Goal: Transaction & Acquisition: Purchase product/service

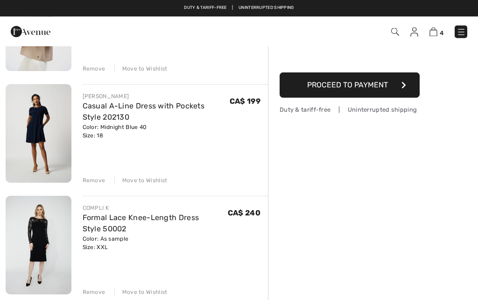
scroll to position [148, 0]
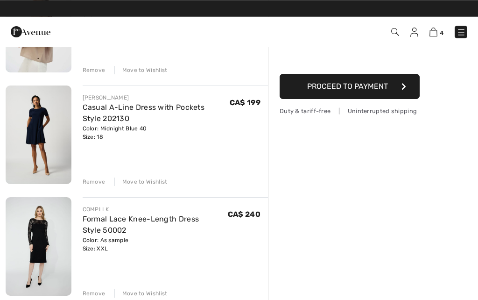
click at [98, 111] on link "Casual A-Line Dress with Pockets Style 202130" at bounding box center [144, 113] width 122 height 20
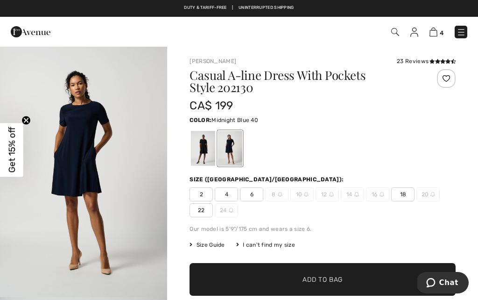
click at [207, 145] on div at bounding box center [203, 148] width 24 height 35
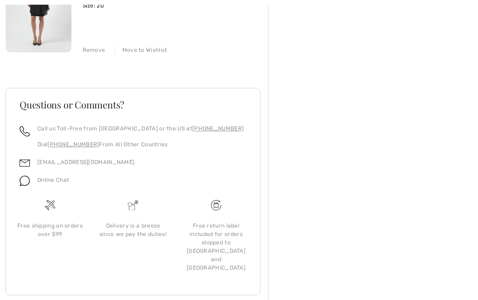
scroll to position [502, 0]
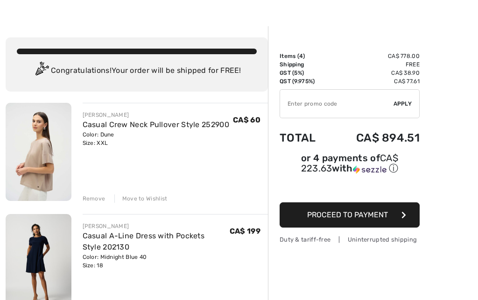
scroll to position [33, 0]
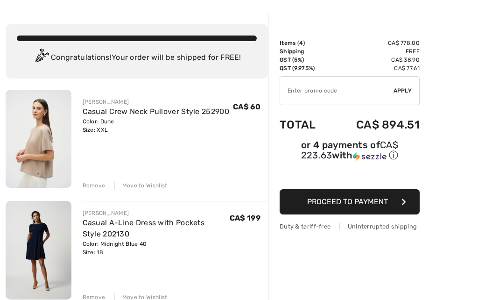
click at [92, 298] on div "Remove" at bounding box center [94, 297] width 23 height 8
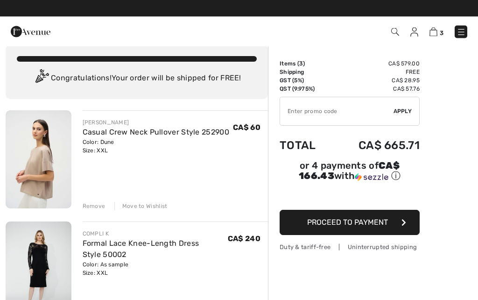
scroll to position [0, 0]
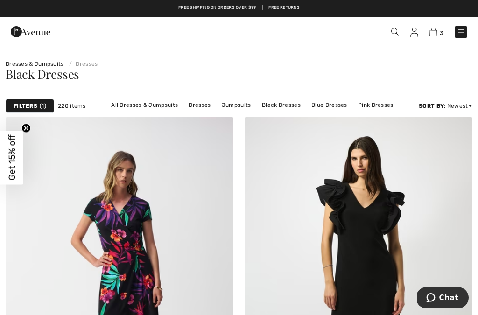
click at [287, 106] on link "Black Dresses" at bounding box center [281, 105] width 48 height 12
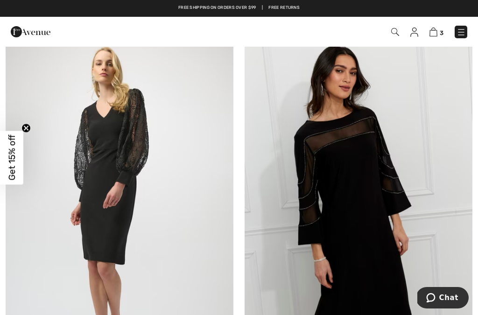
scroll to position [3613, 0]
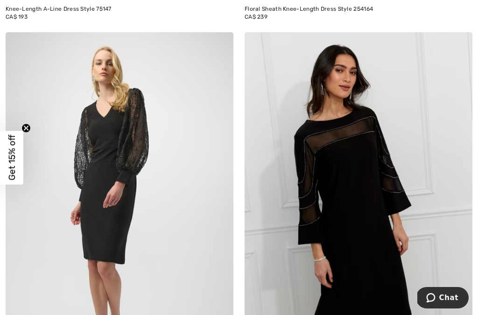
click at [393, 223] on img at bounding box center [359, 203] width 228 height 342
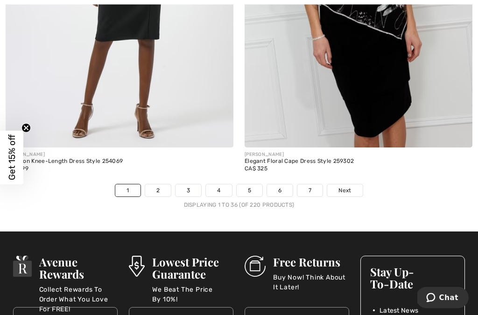
scroll to position [6989, 0]
click at [158, 189] on link "2" at bounding box center [158, 190] width 26 height 12
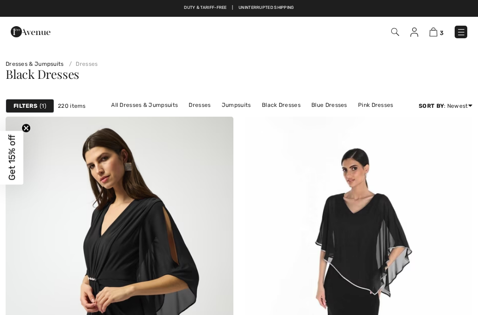
checkbox input "true"
click at [463, 36] on img at bounding box center [460, 32] width 9 height 9
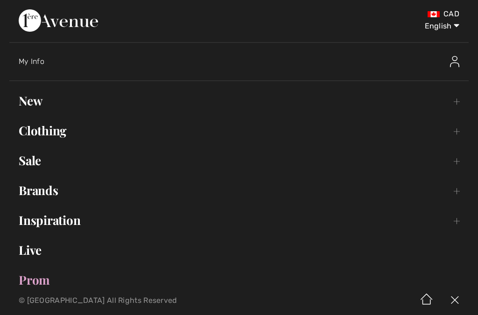
click at [47, 138] on link "Clothing Toggle submenu" at bounding box center [238, 130] width 459 height 21
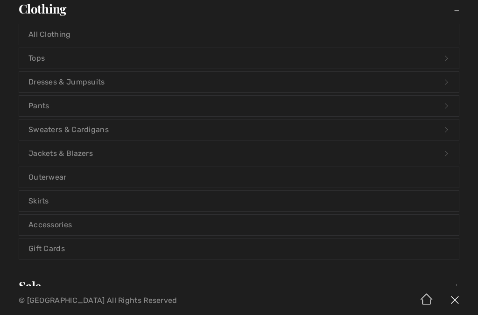
scroll to position [123, 0]
click at [140, 223] on link "Accessories" at bounding box center [239, 224] width 440 height 21
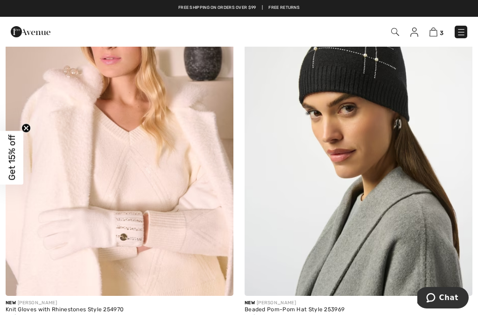
scroll to position [151, 0]
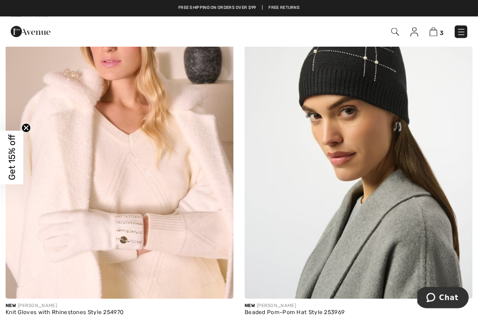
click at [398, 32] on img at bounding box center [395, 32] width 8 height 8
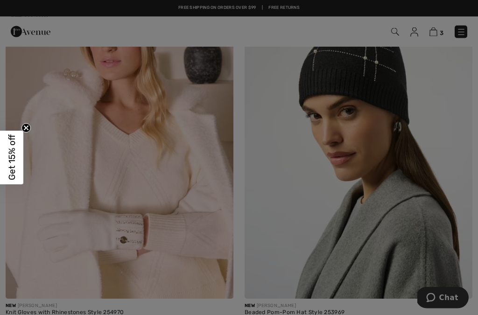
scroll to position [151, 0]
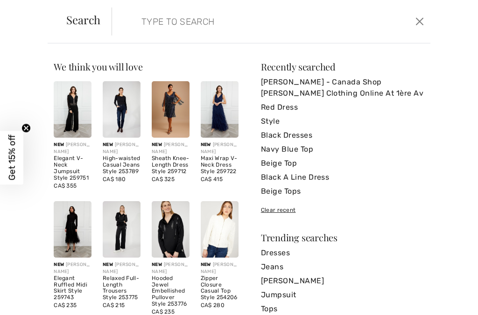
click at [224, 114] on img at bounding box center [220, 109] width 38 height 56
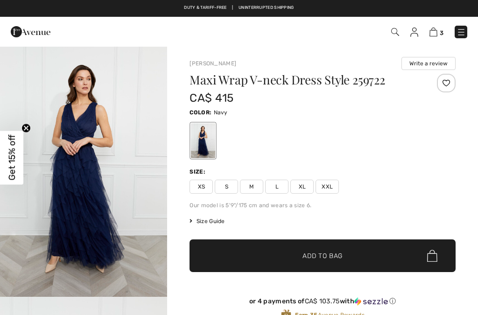
checkbox input "true"
click at [398, 33] on img at bounding box center [395, 32] width 8 height 8
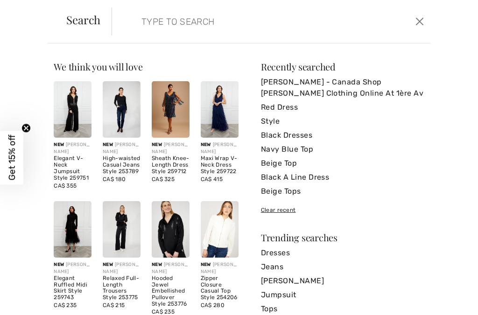
click at [162, 24] on input "search" at bounding box center [238, 21] width 209 height 28
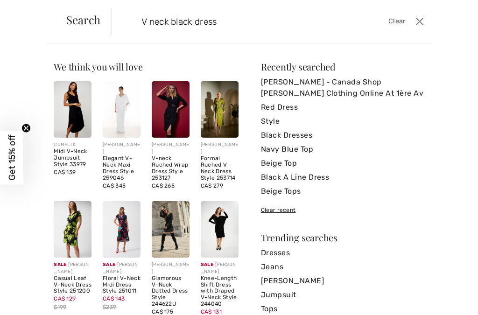
type input "V neck black dress"
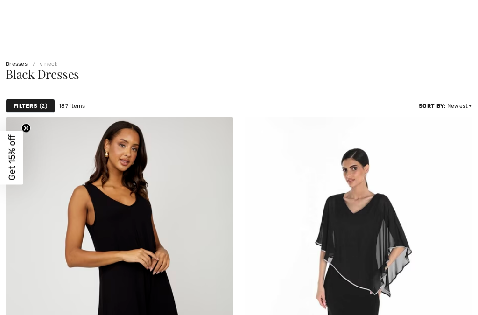
checkbox input "true"
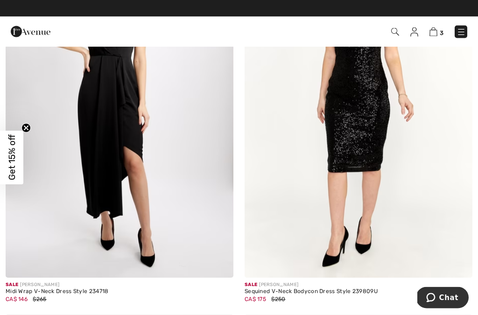
scroll to position [5770, 0]
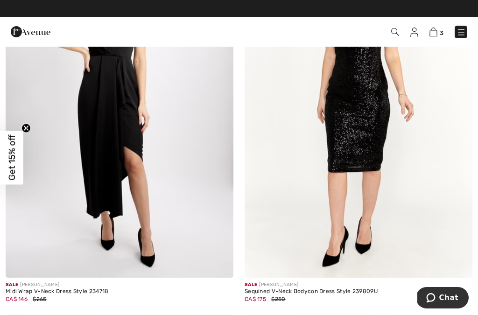
click at [369, 147] on img at bounding box center [359, 107] width 228 height 342
click at [374, 151] on img at bounding box center [359, 107] width 228 height 342
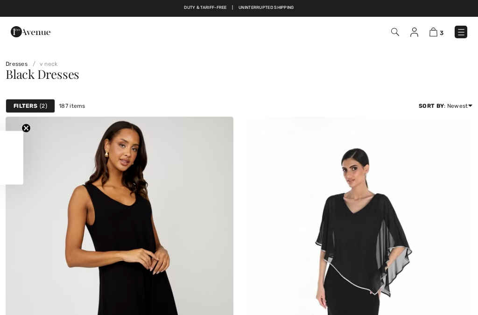
checkbox input "true"
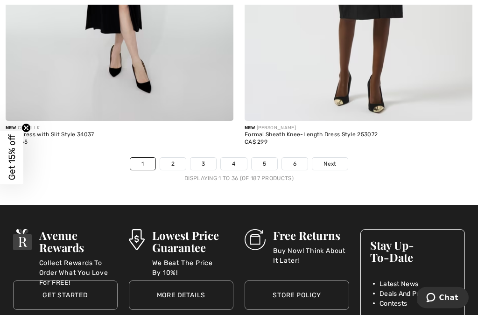
scroll to position [7093, 0]
click at [179, 158] on link "2" at bounding box center [173, 164] width 26 height 12
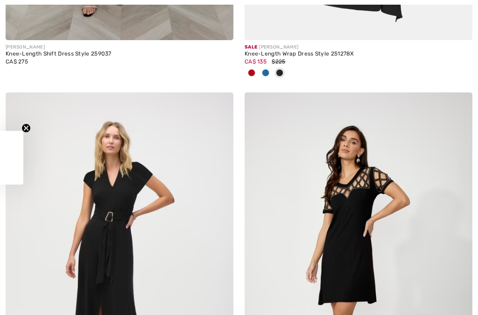
checkbox input "true"
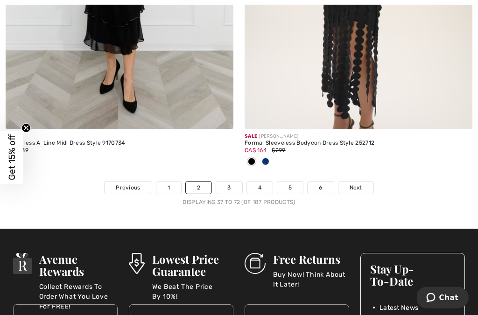
scroll to position [7131, 0]
click at [232, 182] on link "3" at bounding box center [229, 188] width 26 height 12
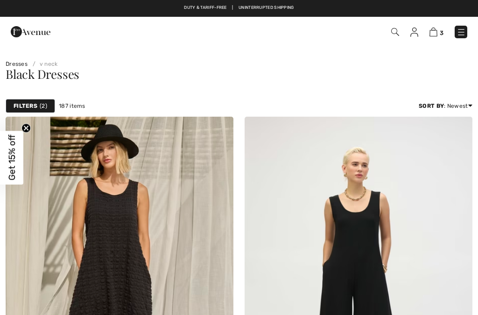
checkbox input "true"
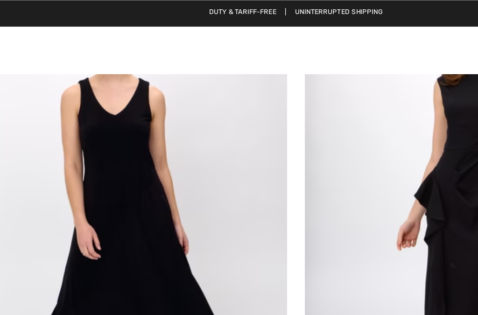
scroll to position [1719, 0]
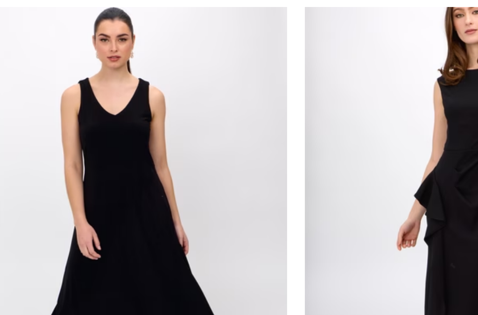
click at [92, 128] on img at bounding box center [120, 143] width 228 height 342
click at [89, 127] on img at bounding box center [120, 143] width 228 height 342
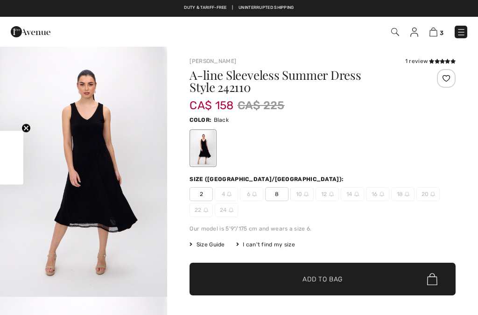
checkbox input "true"
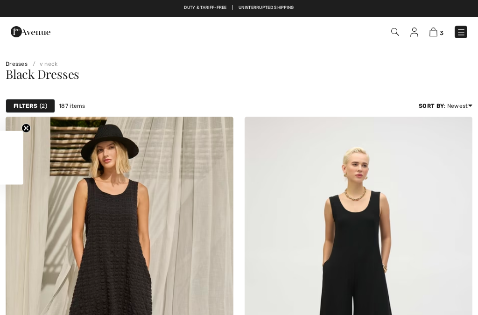
checkbox input "true"
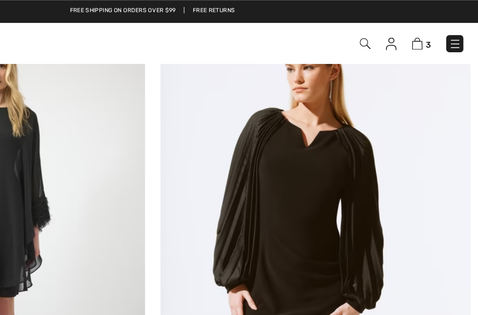
scroll to position [2083, 0]
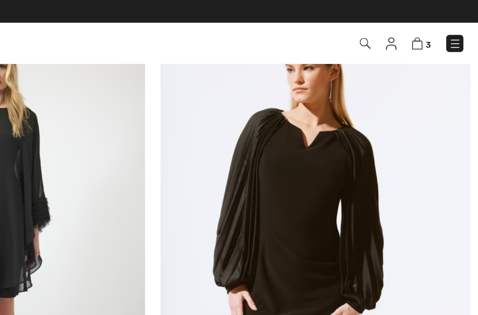
click at [245, 162] on img at bounding box center [359, 173] width 228 height 342
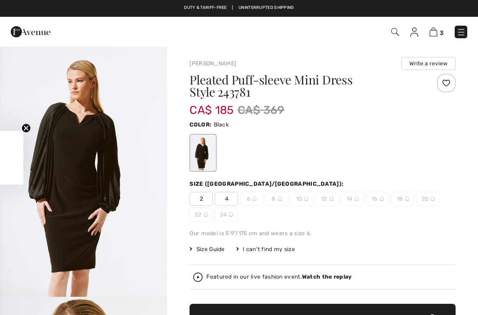
checkbox input "true"
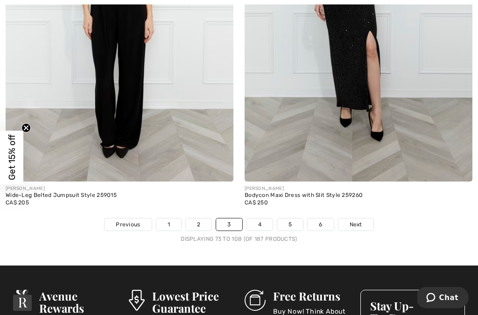
scroll to position [7043, 0]
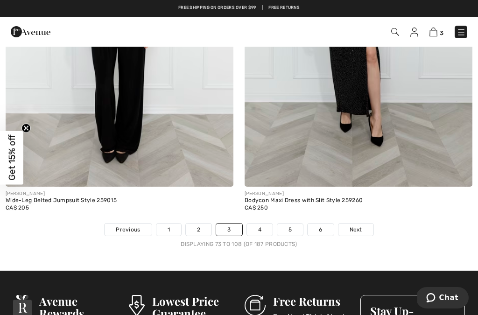
click at [261, 224] on link "4" at bounding box center [260, 230] width 26 height 12
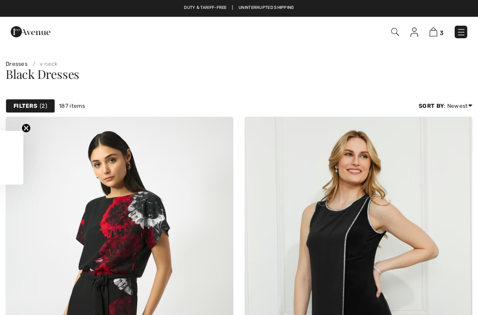
checkbox input "true"
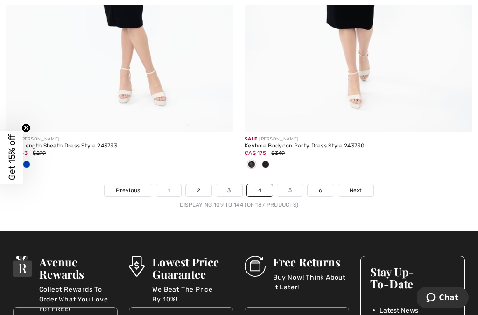
scroll to position [7103, 0]
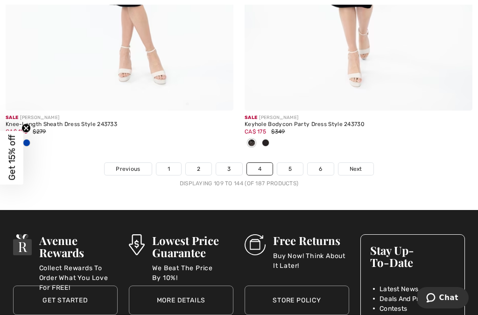
click at [288, 166] on link "5" at bounding box center [290, 169] width 26 height 12
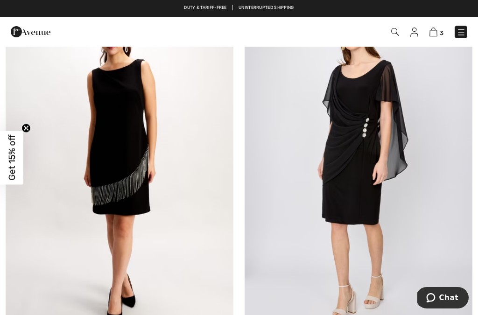
scroll to position [1690, 0]
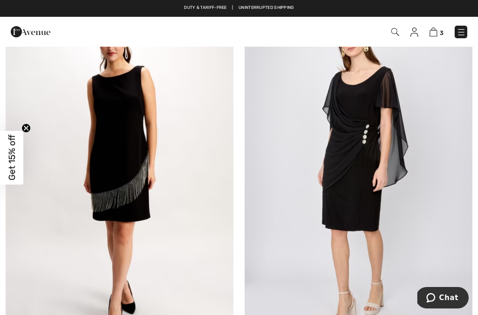
click at [133, 170] on img at bounding box center [120, 172] width 228 height 342
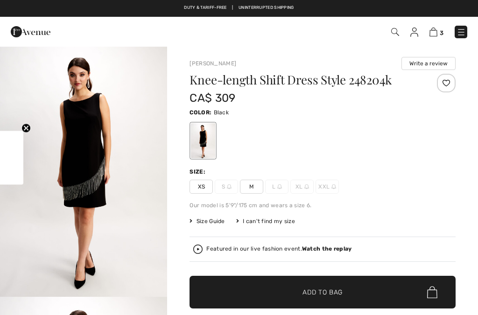
checkbox input "true"
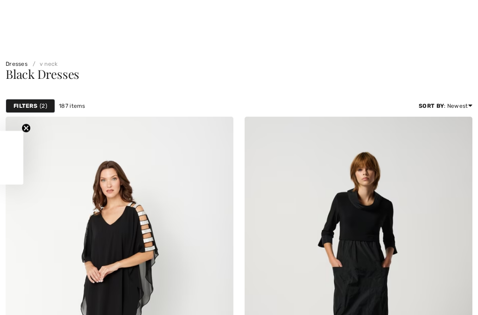
checkbox input "true"
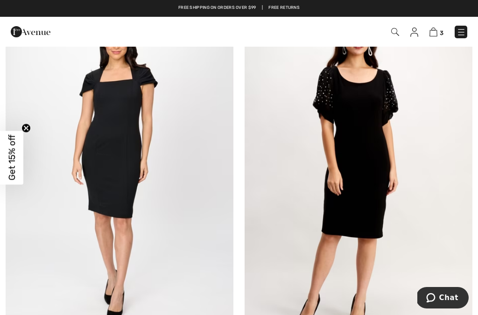
scroll to position [2090, 0]
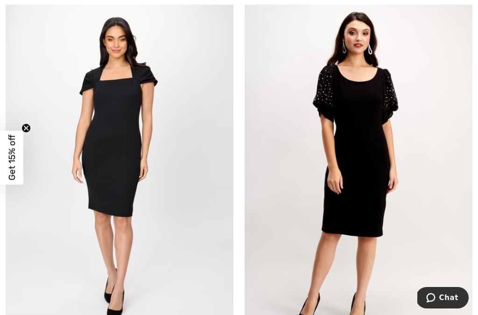
click at [364, 157] on img at bounding box center [359, 167] width 228 height 342
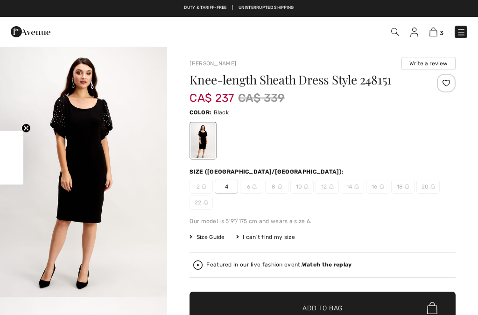
checkbox input "true"
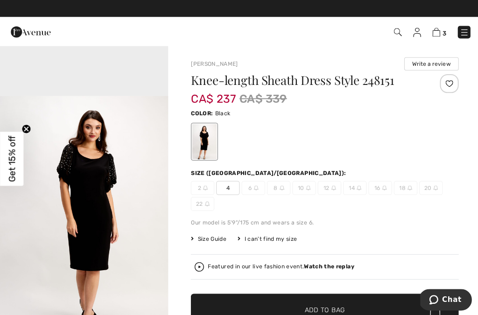
scroll to position [700, 0]
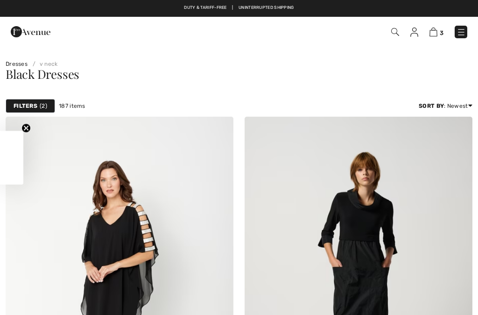
checkbox input "true"
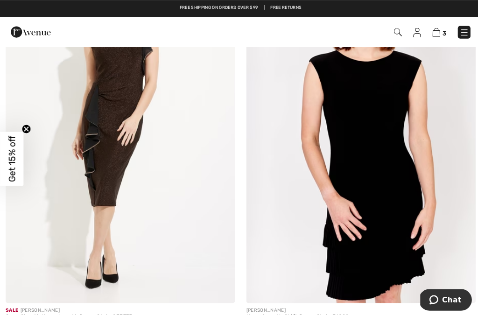
scroll to position [4551, 0]
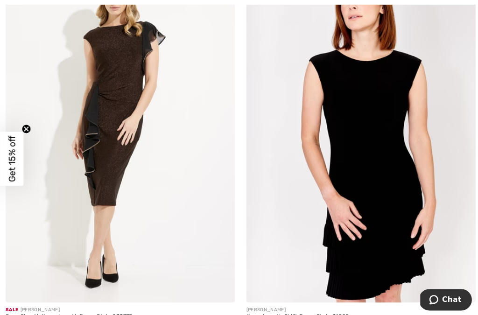
click at [364, 143] on img at bounding box center [359, 130] width 228 height 342
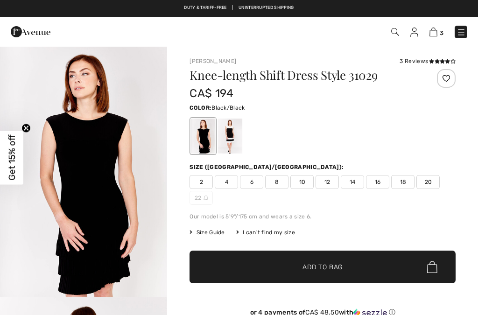
scroll to position [12, 0]
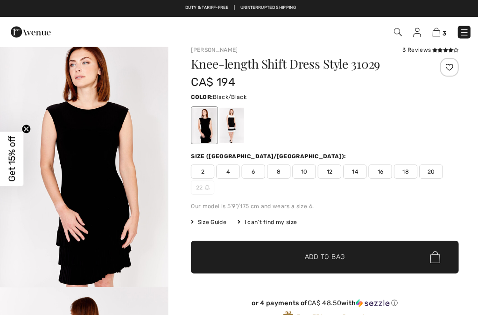
checkbox input "true"
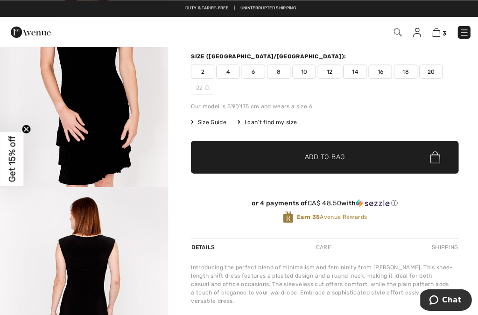
scroll to position [111, 0]
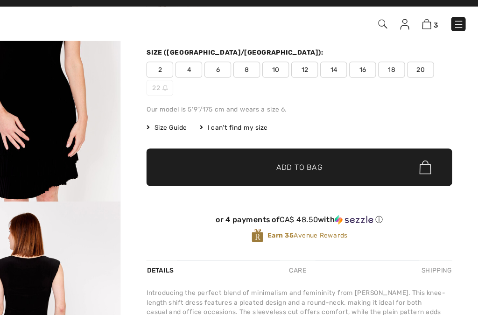
click at [416, 64] on span "20" at bounding box center [427, 71] width 23 height 14
click at [346, 144] on span "✔ Added to Bag Add to Bag" at bounding box center [322, 156] width 266 height 33
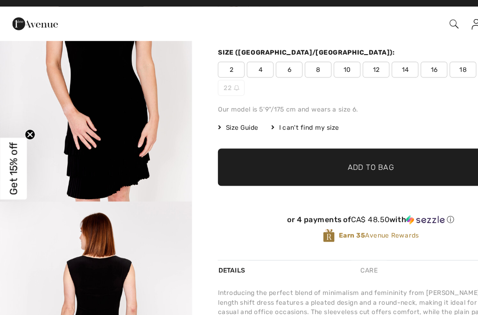
click at [268, 147] on span "✔ Added to Bag Add to Bag" at bounding box center [322, 156] width 266 height 33
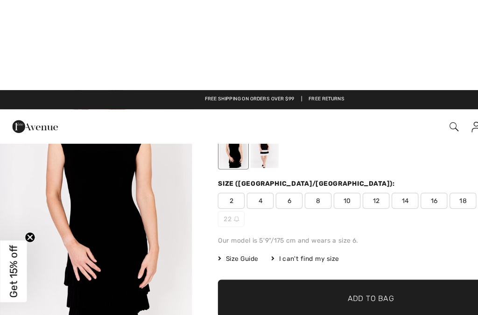
scroll to position [0, 0]
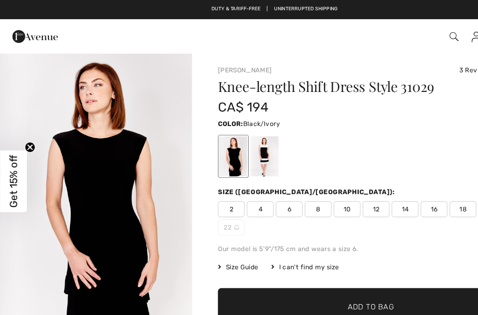
click at [229, 144] on div at bounding box center [230, 136] width 24 height 35
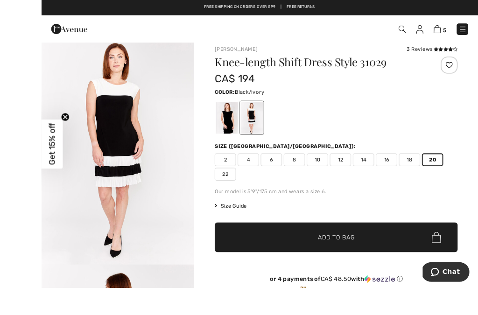
scroll to position [1, 0]
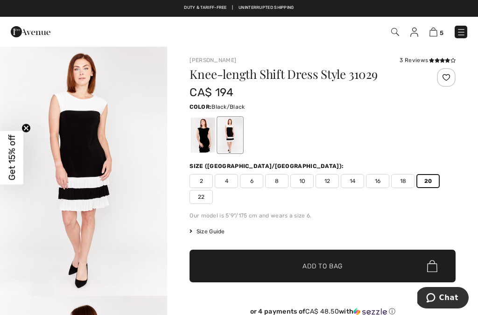
click at [209, 133] on div at bounding box center [203, 135] width 24 height 35
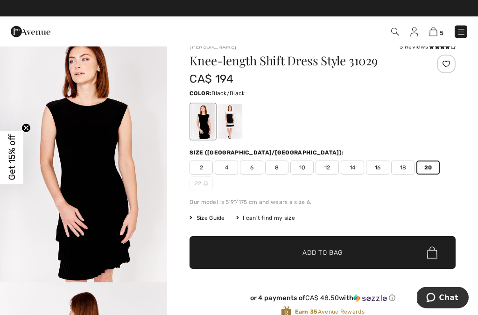
scroll to position [0, 0]
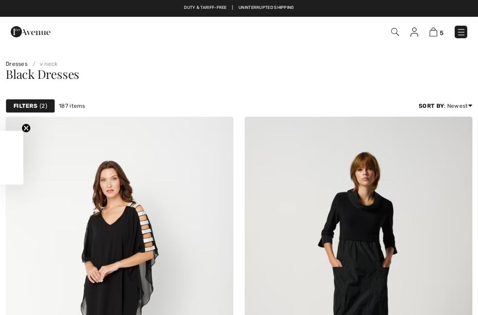
checkbox input "true"
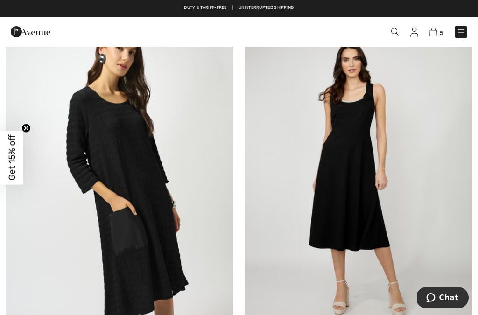
scroll to position [6522, 0]
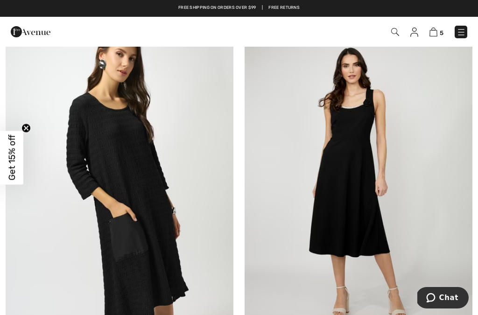
click at [405, 248] on img at bounding box center [359, 189] width 228 height 342
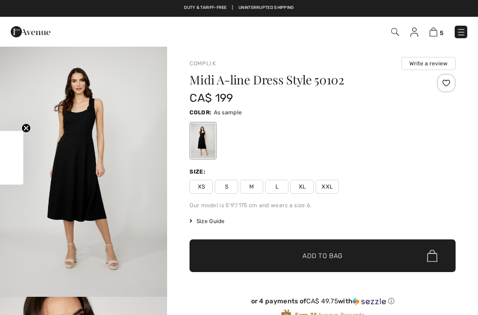
checkbox input "true"
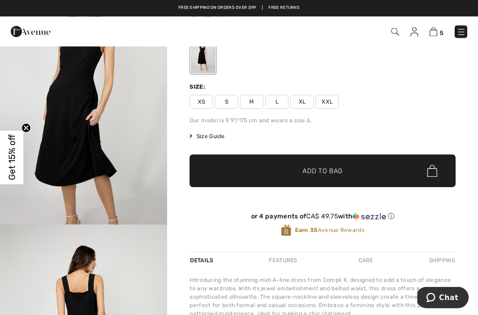
scroll to position [85, 0]
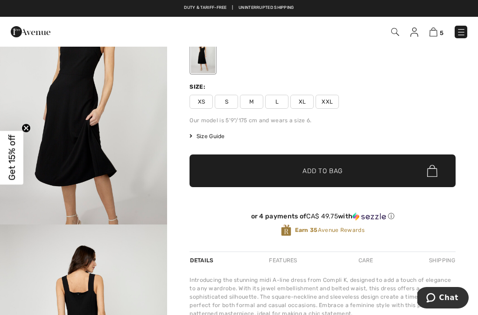
click at [329, 100] on span "XXL" at bounding box center [326, 102] width 23 height 14
click at [386, 171] on span "✔ Added to Bag Add to Bag" at bounding box center [322, 170] width 266 height 33
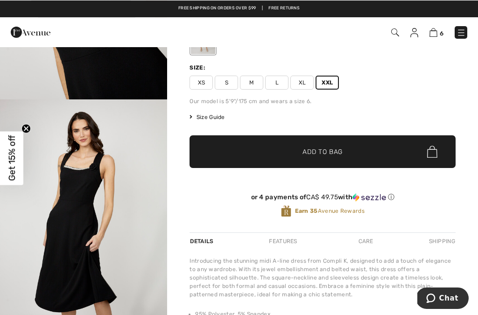
scroll to position [0, 0]
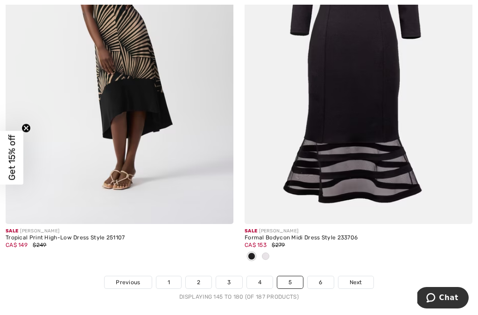
scroll to position [7056, 0]
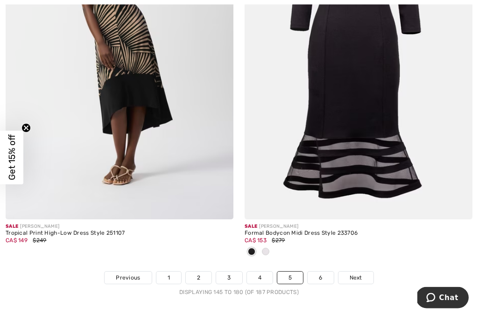
click at [383, 135] on img at bounding box center [359, 49] width 228 height 342
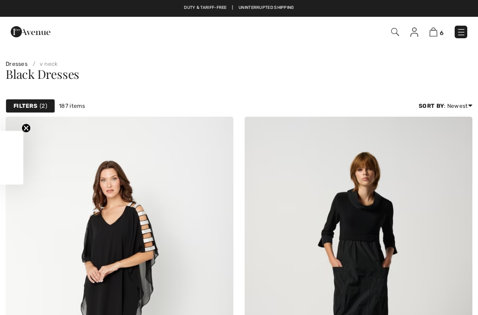
checkbox input "true"
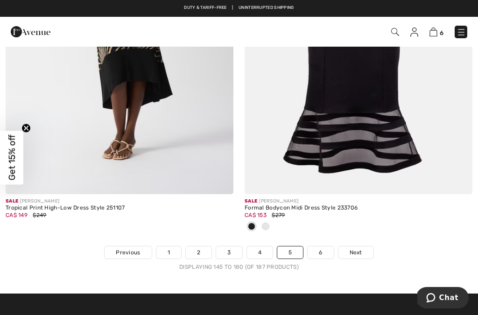
click at [364, 248] on link "Next" at bounding box center [355, 252] width 35 height 12
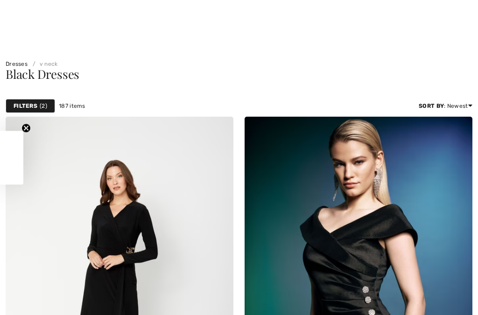
checkbox input "true"
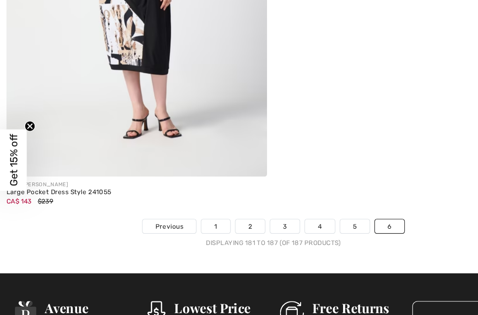
scroll to position [1452, 0]
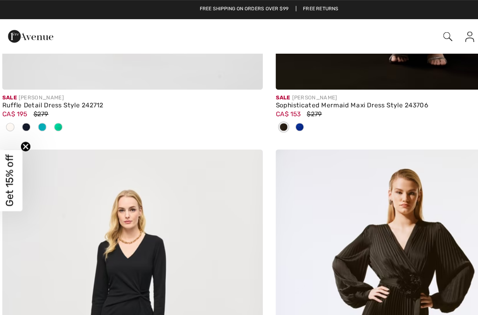
scroll to position [773, 0]
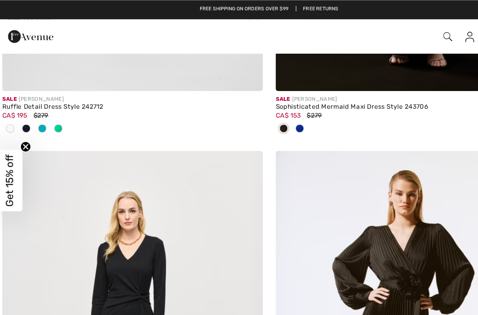
click at [410, 35] on img at bounding box center [414, 32] width 8 height 9
click at [391, 35] on img at bounding box center [395, 32] width 8 height 8
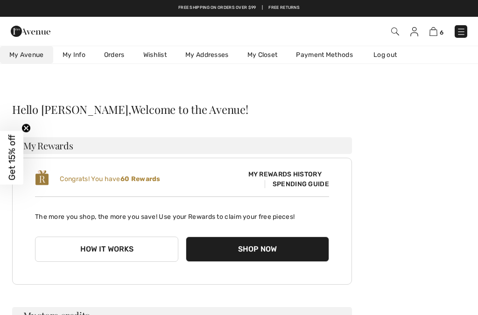
click at [433, 35] on img at bounding box center [433, 31] width 8 height 9
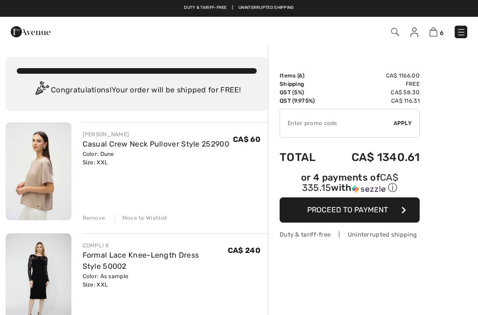
checkbox input "true"
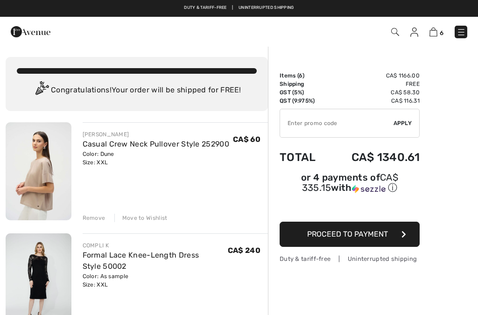
click at [95, 221] on div "Remove" at bounding box center [94, 218] width 23 height 8
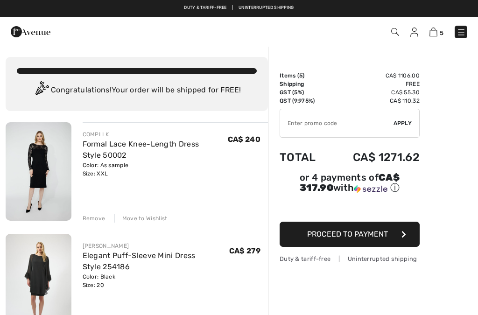
click at [98, 221] on div "Remove" at bounding box center [94, 218] width 23 height 8
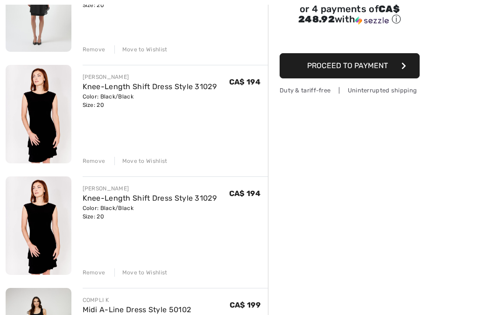
scroll to position [169, 0]
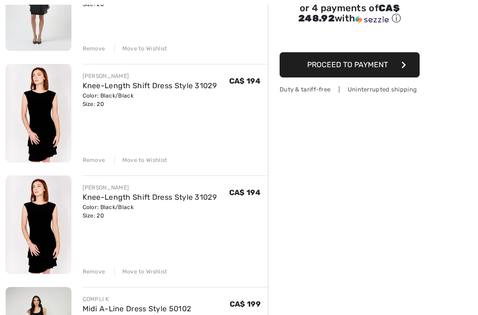
click at [98, 272] on div "Remove" at bounding box center [94, 271] width 23 height 8
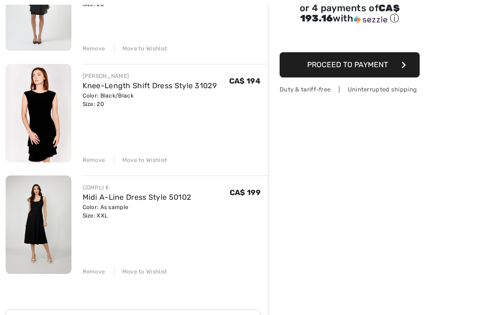
click at [95, 274] on div "Remove" at bounding box center [94, 271] width 23 height 8
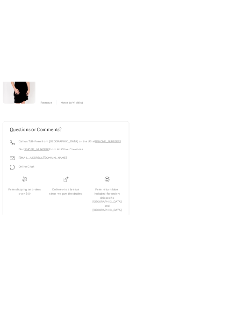
scroll to position [0, 0]
